Goal: Check status: Check status

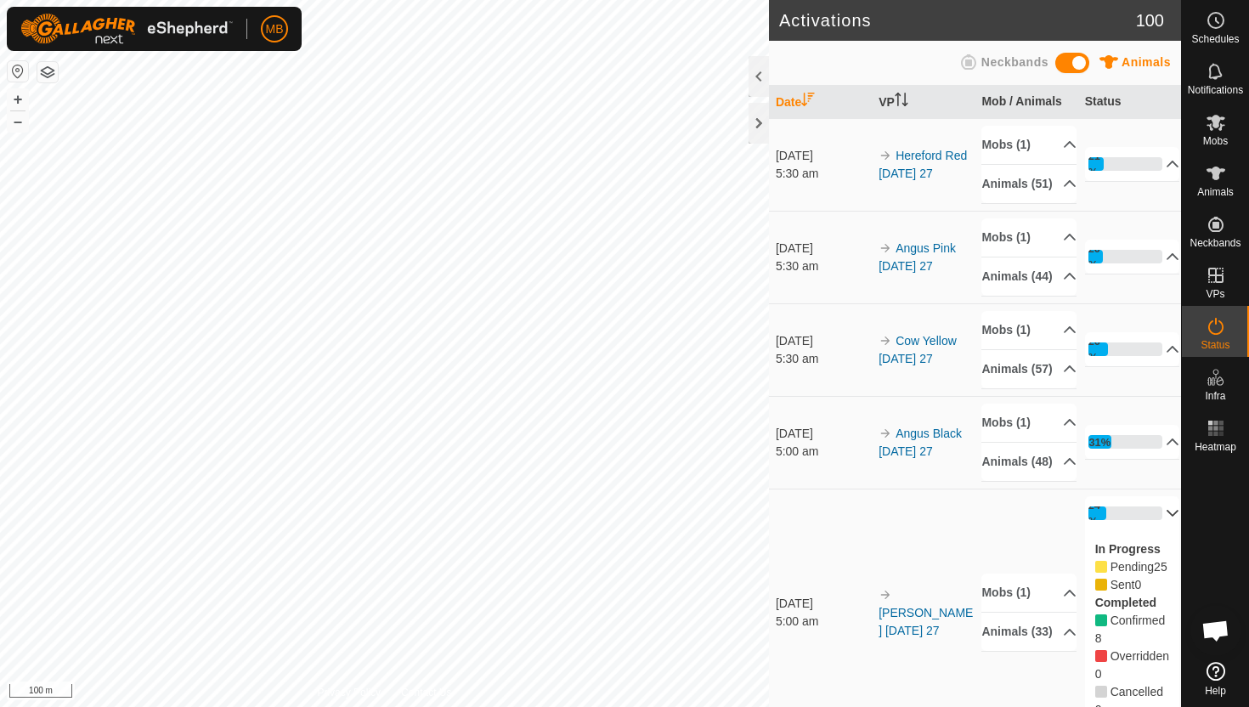
scroll to position [48, 0]
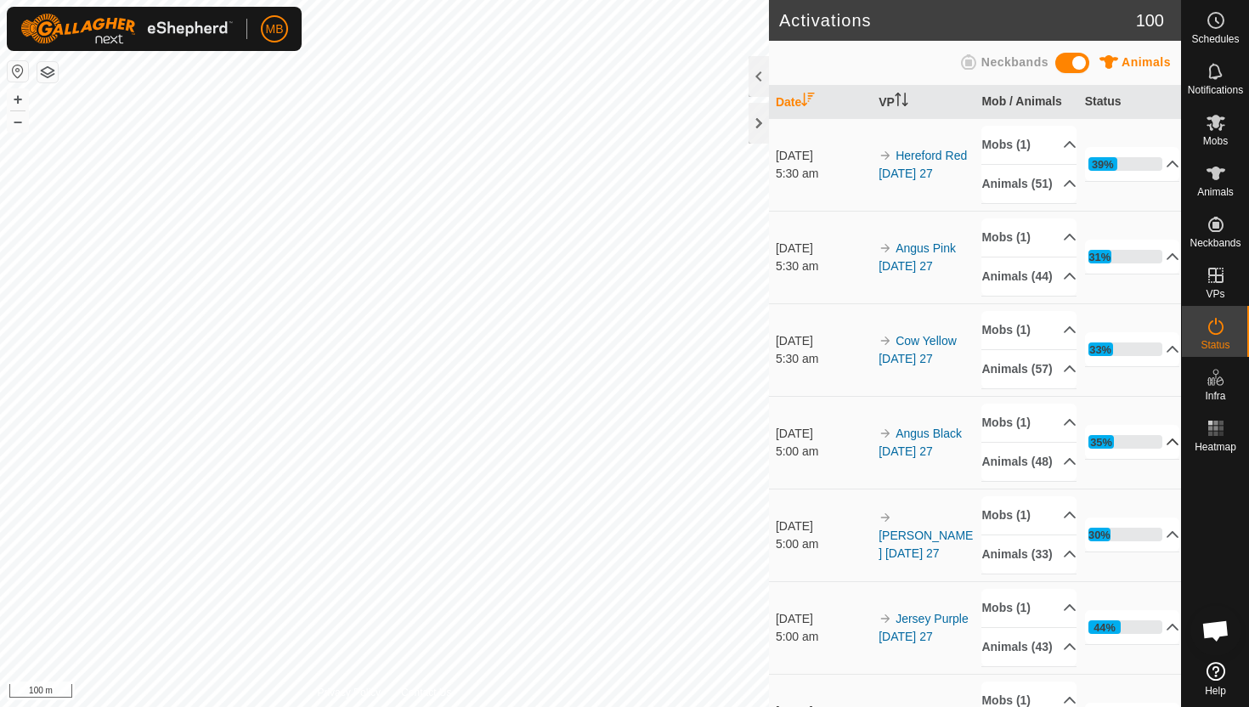
click at [1163, 459] on p-accordion-header "35%" at bounding box center [1132, 442] width 95 height 34
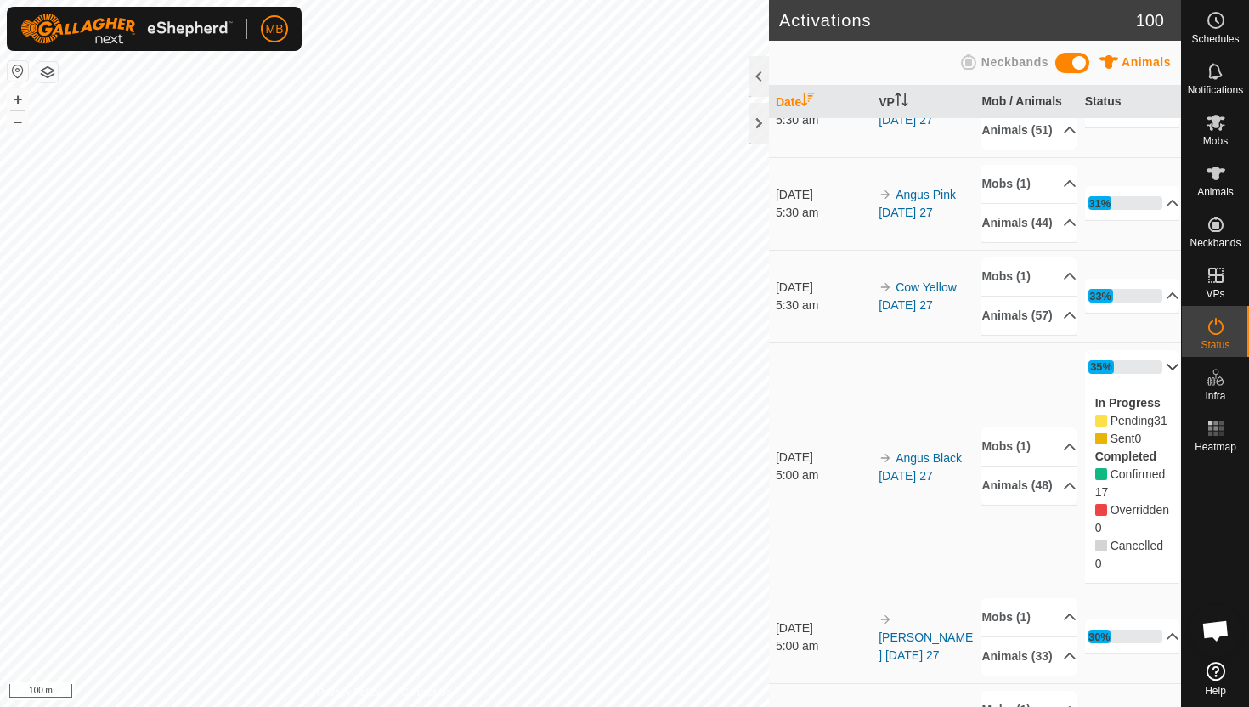
scroll to position [56, 0]
click at [1162, 381] on p-accordion-header "35%" at bounding box center [1132, 364] width 95 height 34
